Goal: Task Accomplishment & Management: Manage account settings

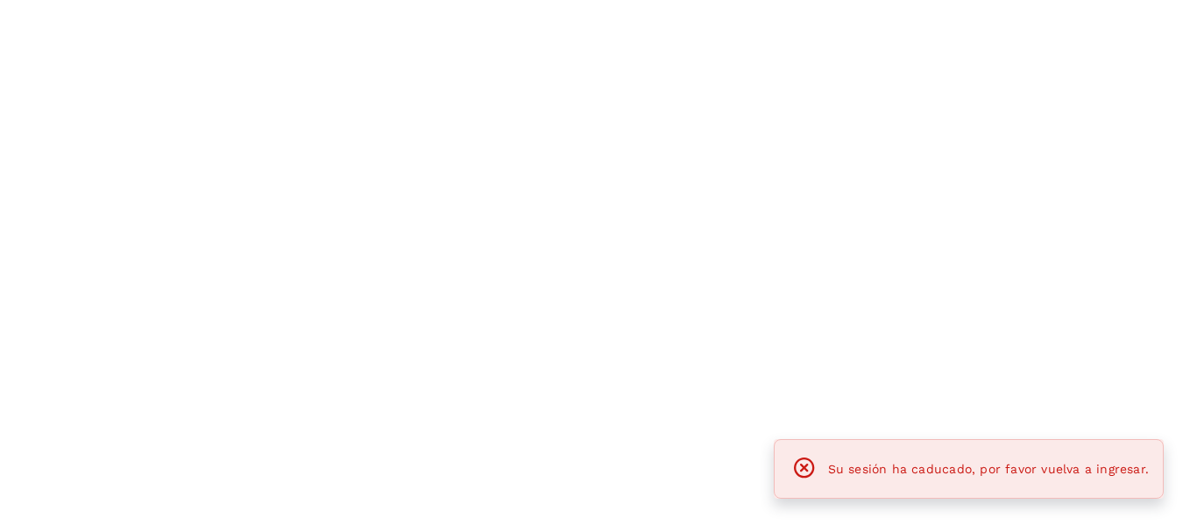
click at [422, 485] on div at bounding box center [598, 262] width 1197 height 525
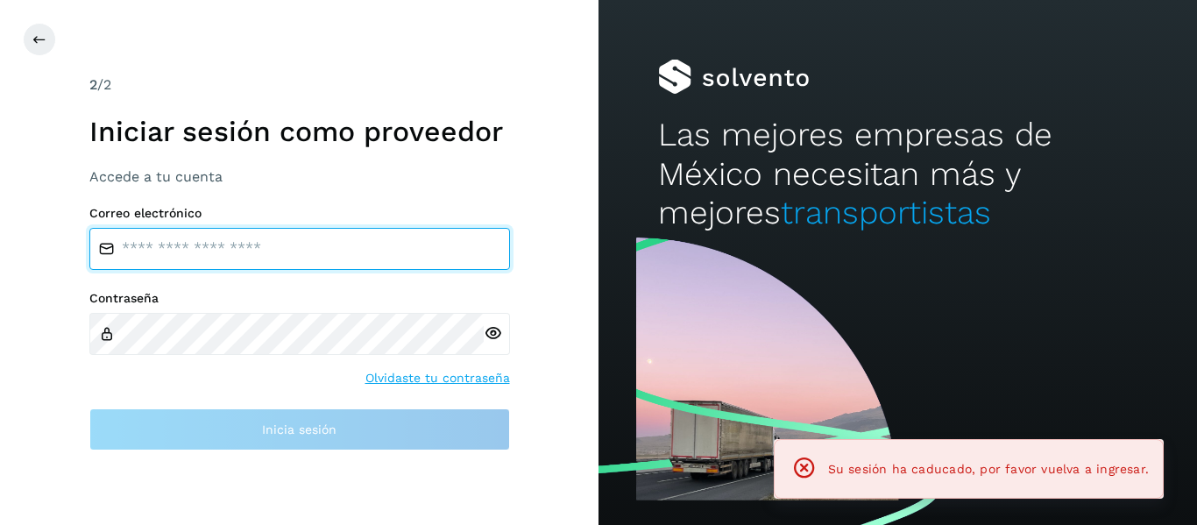
type input "**********"
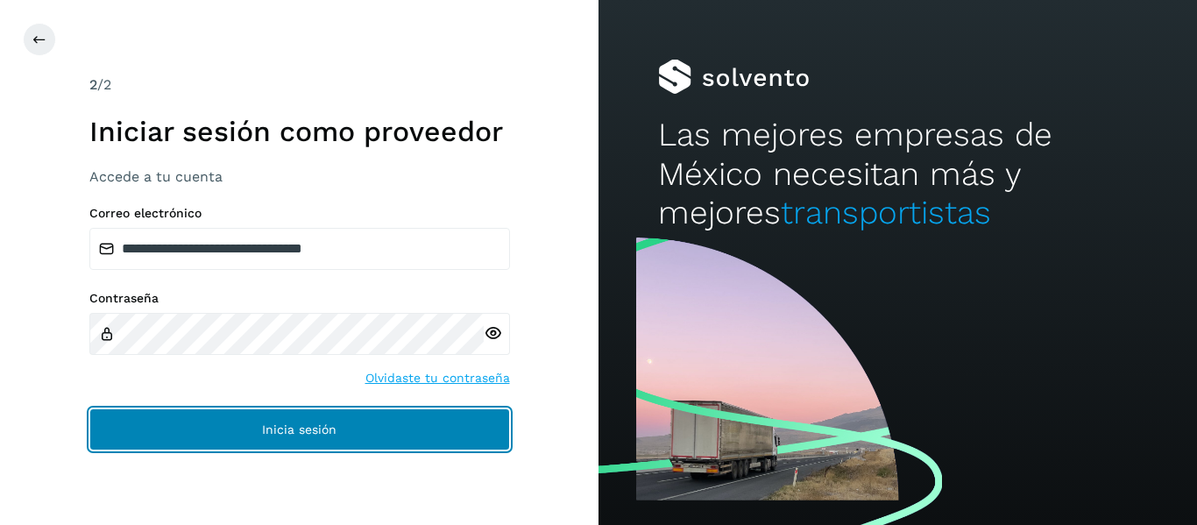
click at [297, 425] on span "Inicia sesión" at bounding box center [299, 429] width 74 height 12
